Goal: Task Accomplishment & Management: Use online tool/utility

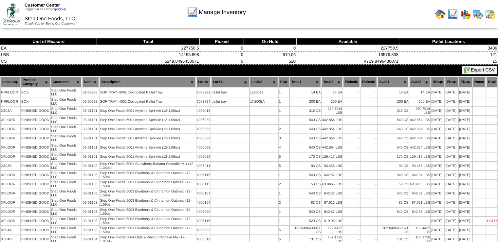
click at [443, 14] on img at bounding box center [441, 14] width 10 height 10
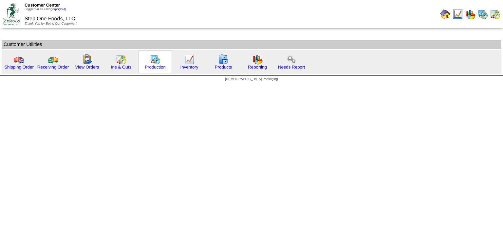
click at [151, 54] on img at bounding box center [155, 59] width 10 height 10
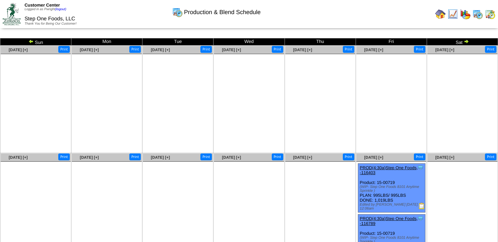
click at [32, 39] on img at bounding box center [31, 41] width 5 height 5
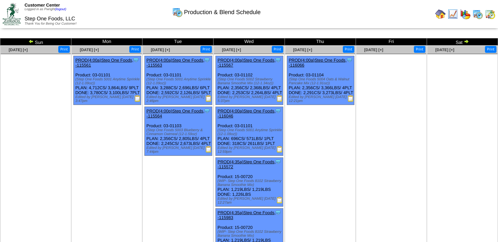
click at [465, 40] on img at bounding box center [466, 41] width 5 height 5
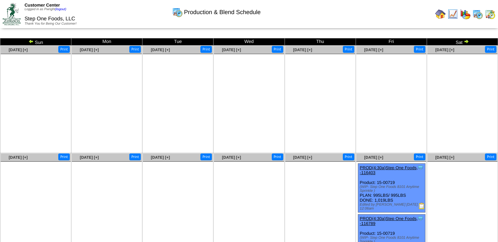
click at [465, 41] on img at bounding box center [466, 41] width 5 height 5
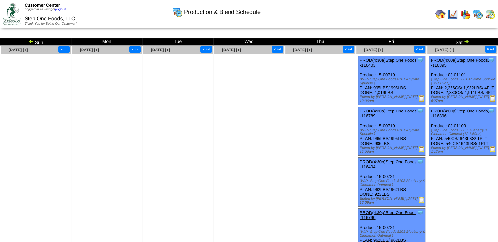
click at [466, 40] on img at bounding box center [466, 41] width 5 height 5
